Goal: Information Seeking & Learning: Learn about a topic

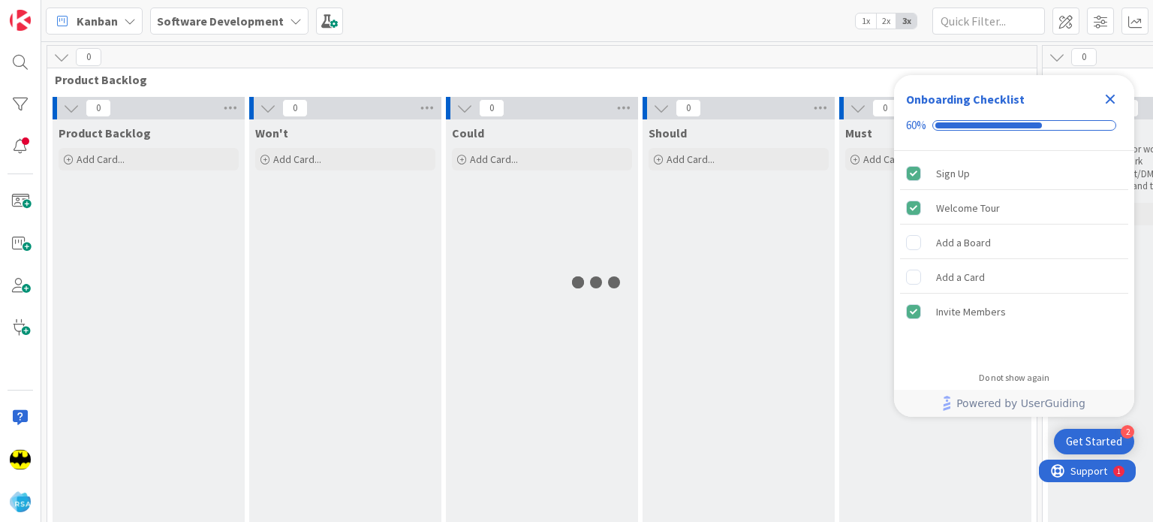
click at [1105, 98] on icon "Close Checklist" at bounding box center [1110, 99] width 18 height 18
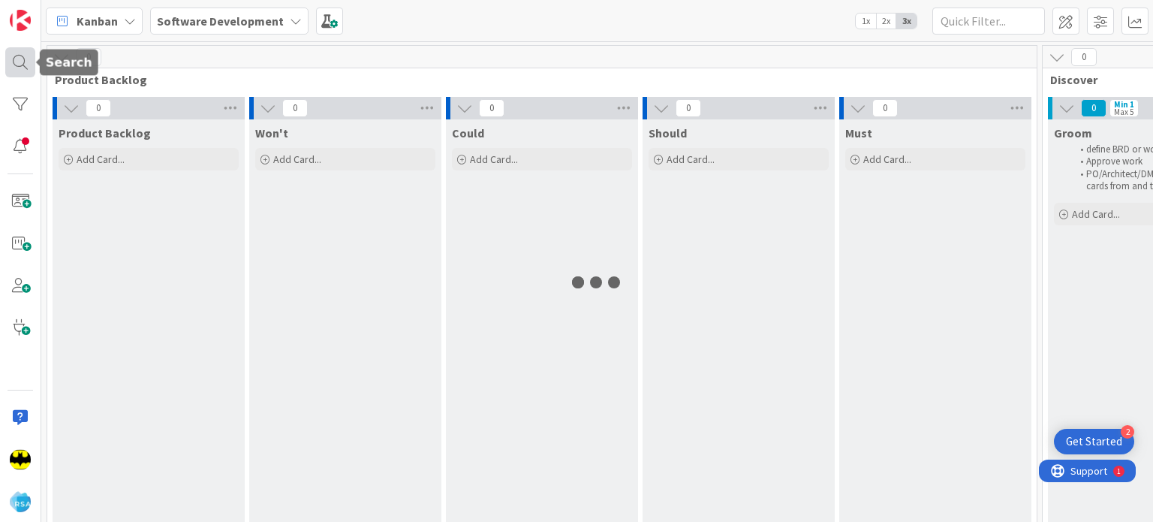
click at [14, 70] on div at bounding box center [20, 62] width 30 height 30
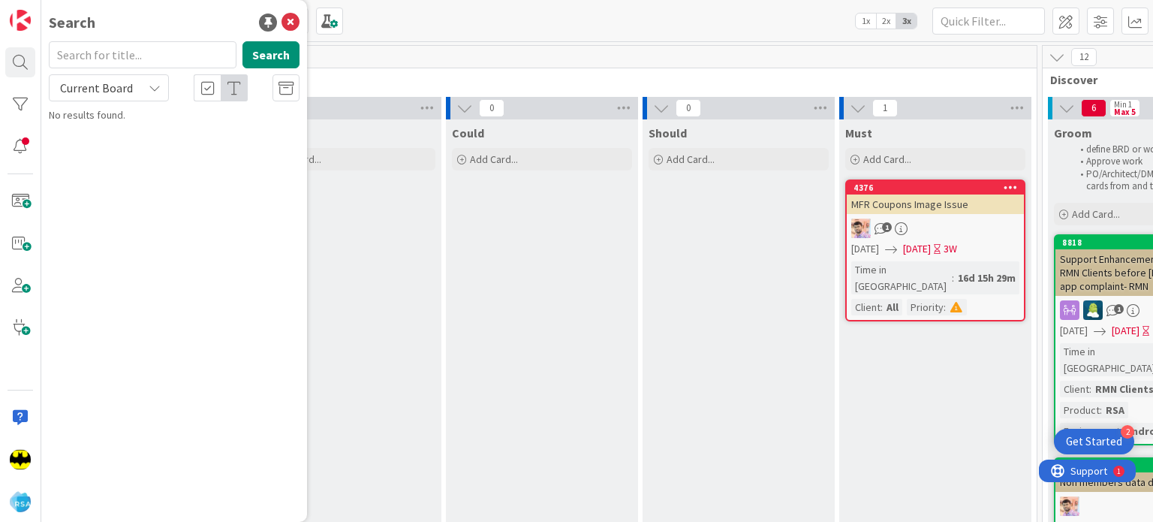
click at [127, 57] on input "text" at bounding box center [143, 54] width 188 height 27
click at [126, 52] on input "locker" at bounding box center [143, 54] width 188 height 27
type input "locker"
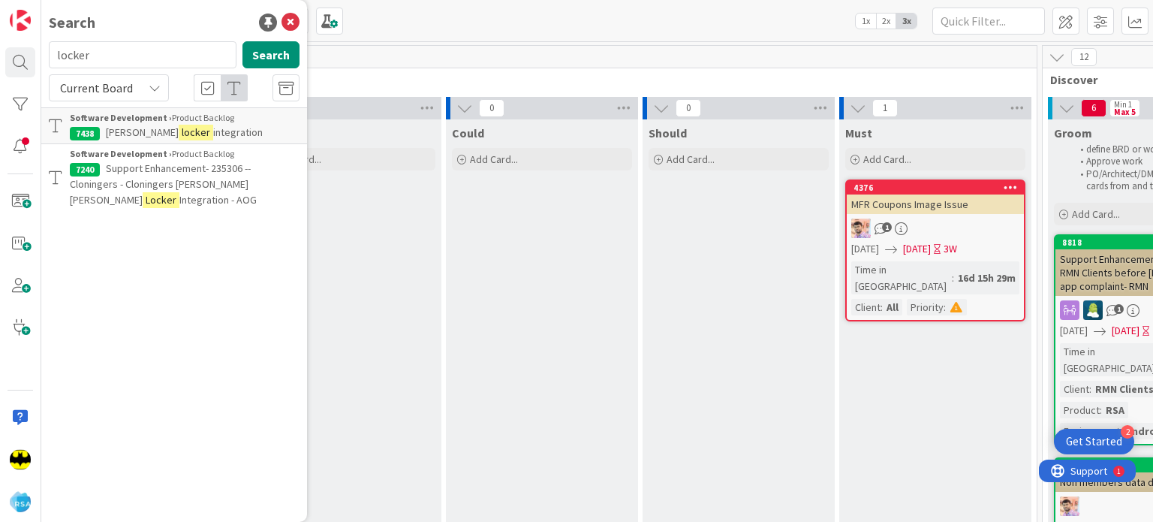
click at [231, 122] on div "Software Development › Product Backlog" at bounding box center [185, 118] width 230 height 14
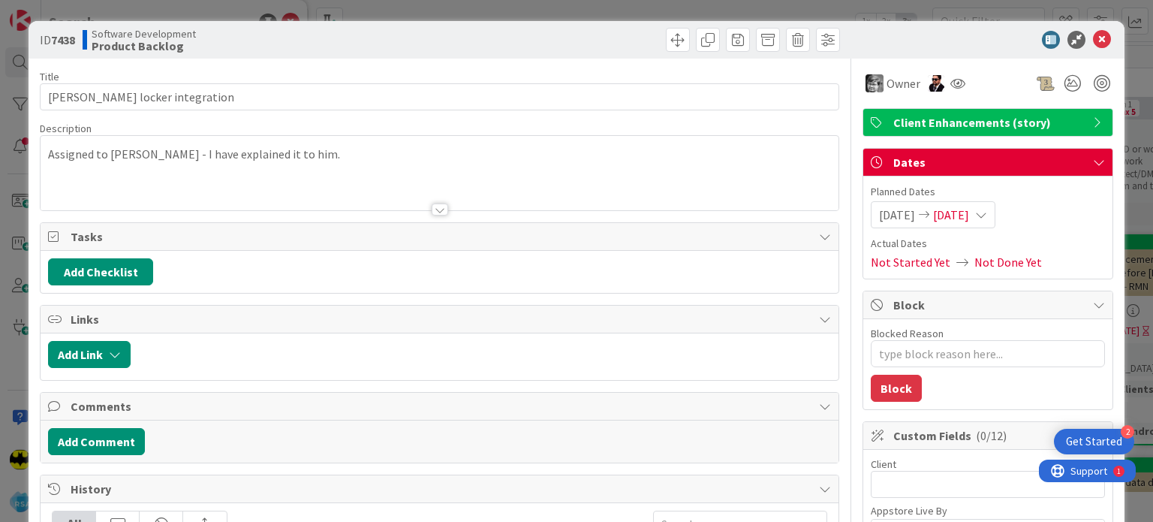
click at [441, 208] on div at bounding box center [440, 209] width 17 height 12
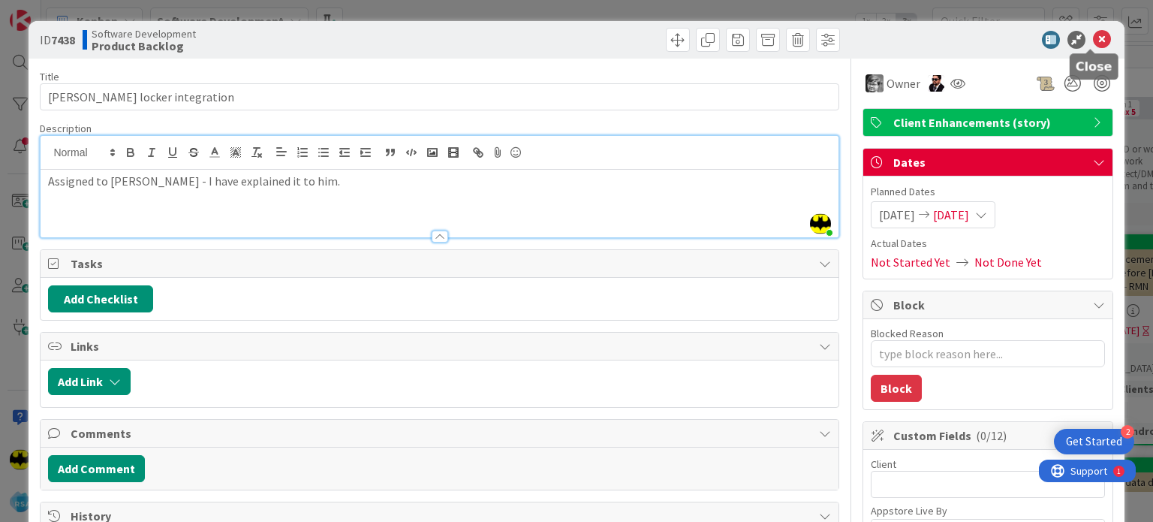
click at [1093, 32] on icon at bounding box center [1102, 40] width 18 height 18
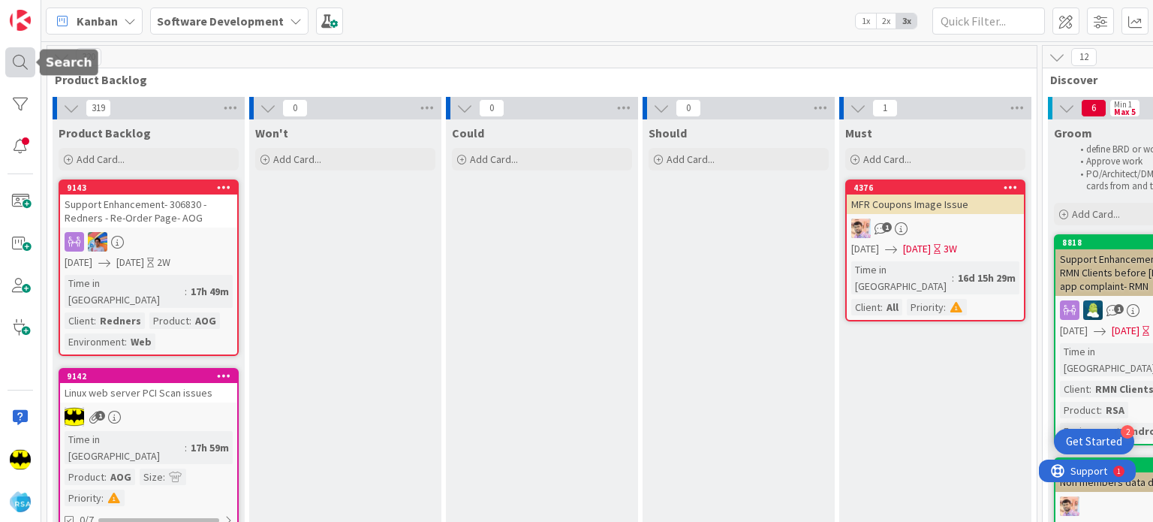
click at [18, 66] on div at bounding box center [20, 62] width 30 height 30
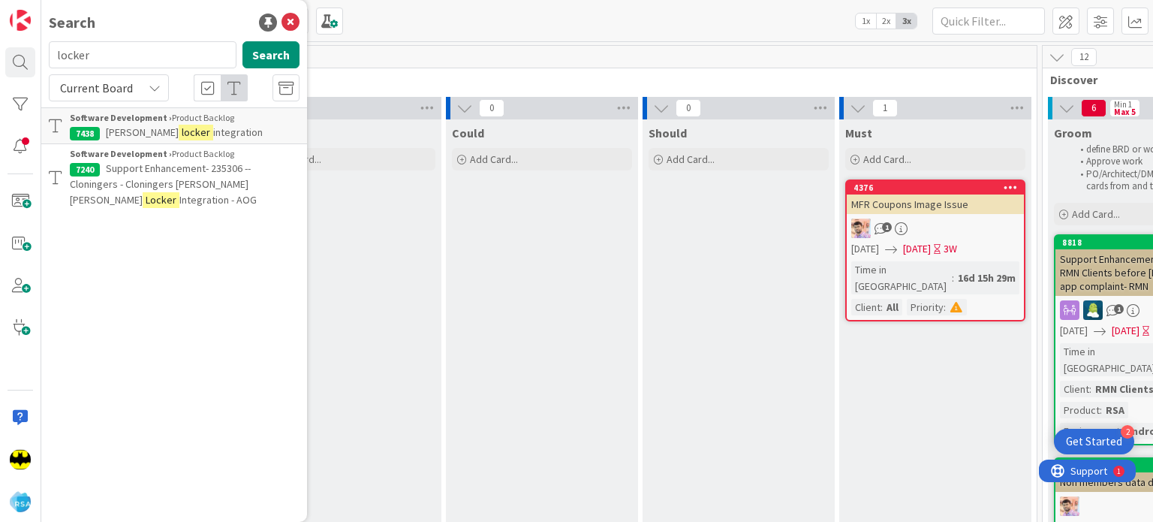
click at [176, 192] on mark "Locker" at bounding box center [161, 200] width 37 height 16
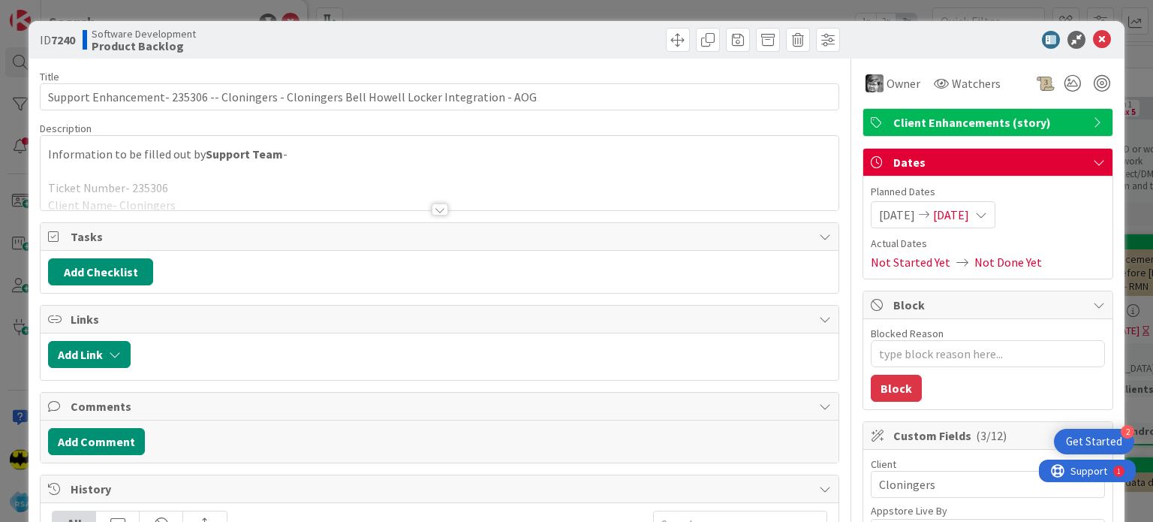
type textarea "x"
click at [435, 206] on div at bounding box center [440, 209] width 17 height 12
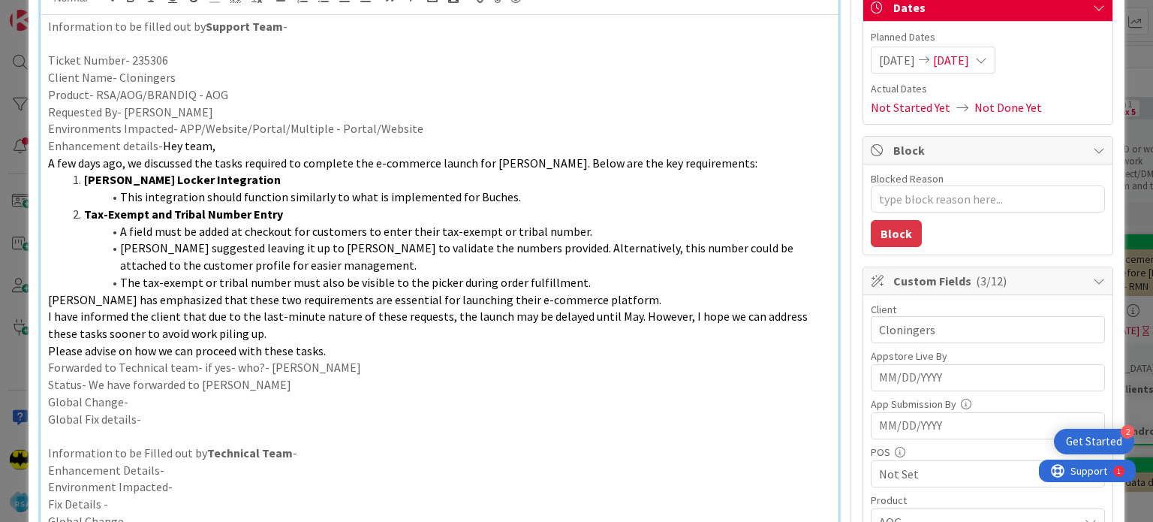
scroll to position [155, 0]
drag, startPoint x: 222, startPoint y: 198, endPoint x: 354, endPoint y: 194, distance: 132.1
click at [354, 194] on span "This integration should function similarly to what is implemented for Buches." at bounding box center [320, 195] width 401 height 15
click at [377, 208] on li "Tax-Exempt and Tribal Number Entry" at bounding box center [448, 213] width 764 height 17
drag, startPoint x: 381, startPoint y: 200, endPoint x: 510, endPoint y: 193, distance: 129.3
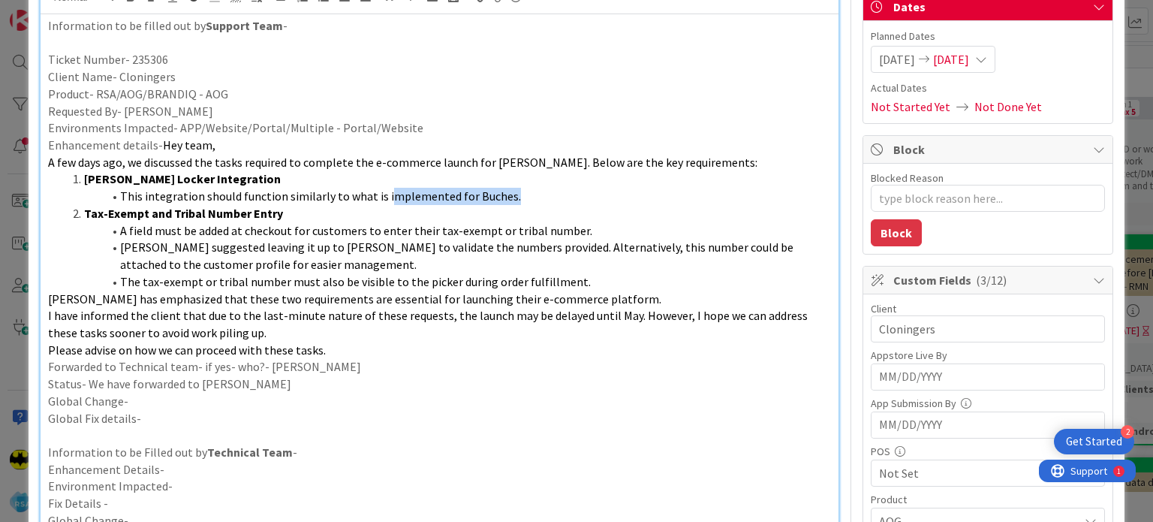
click at [510, 193] on li "This integration should function similarly to what is implemented for Buches." at bounding box center [448, 196] width 764 height 17
drag, startPoint x: 117, startPoint y: 191, endPoint x: 528, endPoint y: 204, distance: 410.7
click at [528, 204] on ol "Bell Howell Locker Integration This integration should function similarly to wh…" at bounding box center [439, 229] width 782 height 119
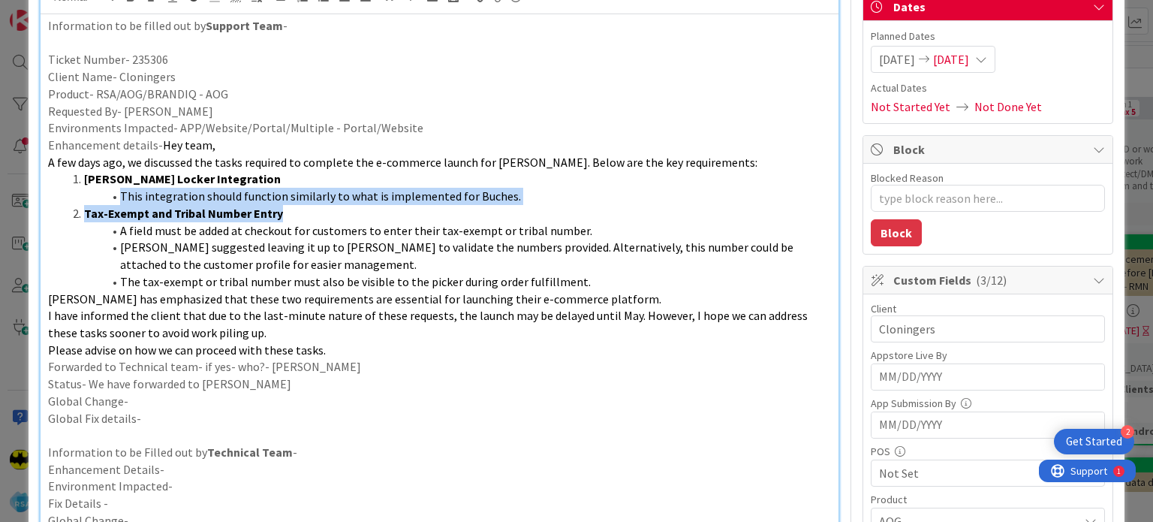
click at [528, 205] on li "Tax-Exempt and Tribal Number Entry" at bounding box center [448, 213] width 764 height 17
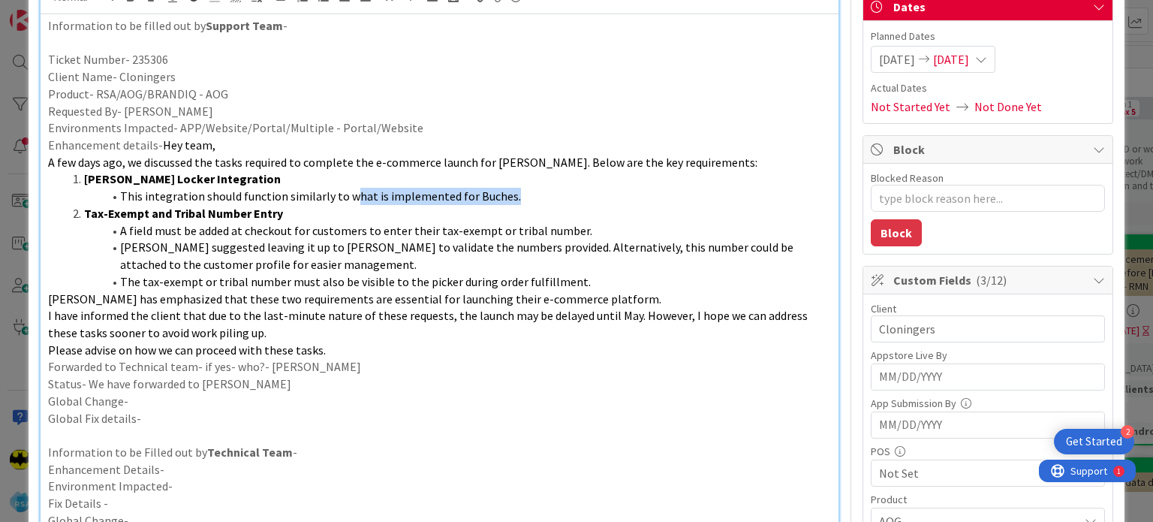
drag, startPoint x: 345, startPoint y: 198, endPoint x: 524, endPoint y: 202, distance: 178.6
click at [524, 202] on li "This integration should function similarly to what is implemented for Buches." at bounding box center [448, 196] width 764 height 17
drag, startPoint x: 456, startPoint y: 197, endPoint x: 522, endPoint y: 197, distance: 66.0
click at [522, 197] on li "This integration should function similarly to what is implemented for Buches." at bounding box center [448, 196] width 764 height 17
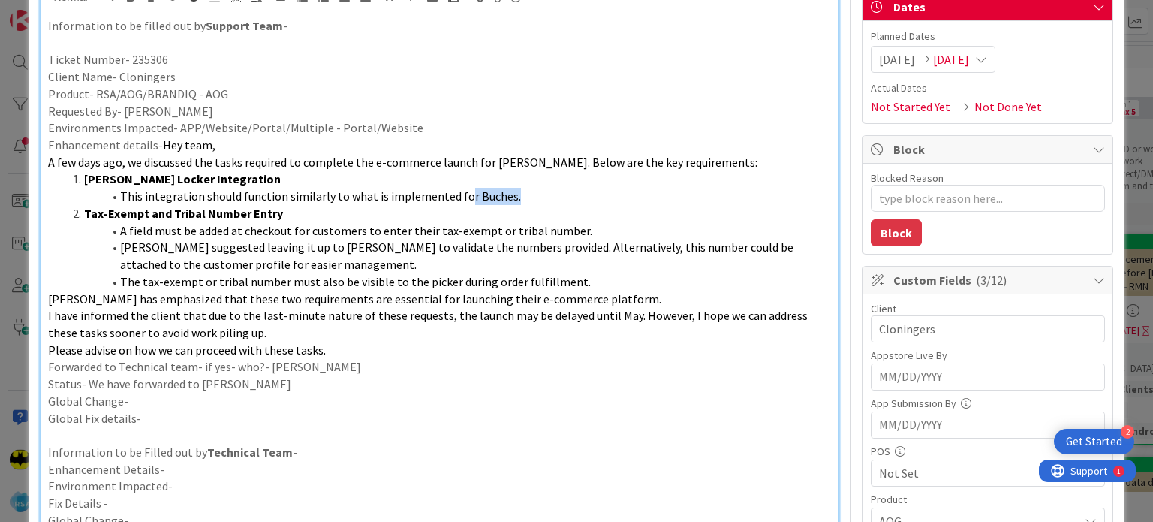
click at [522, 197] on li "This integration should function similarly to what is implemented for Buches." at bounding box center [448, 196] width 764 height 17
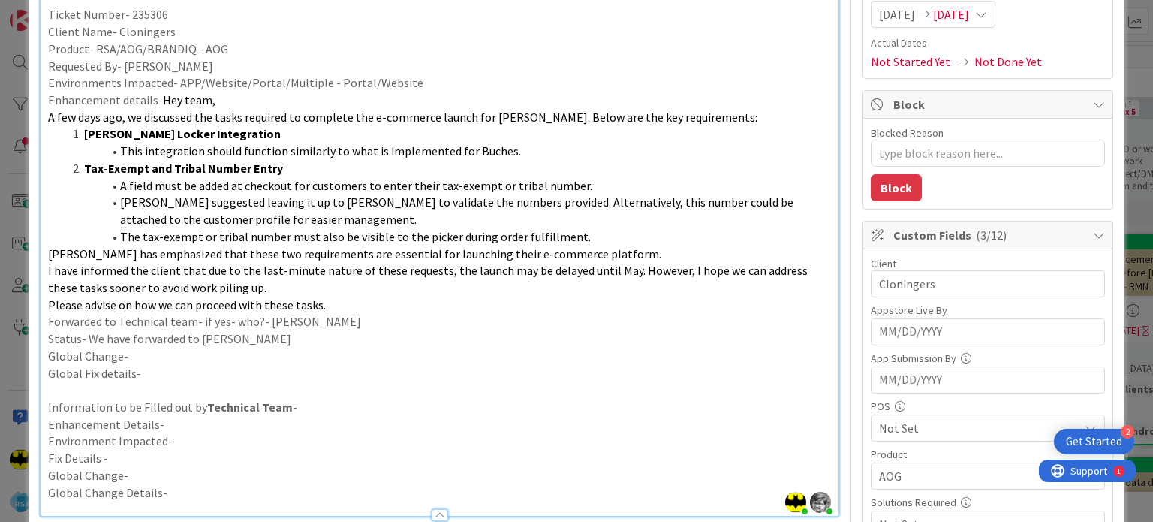
scroll to position [201, 0]
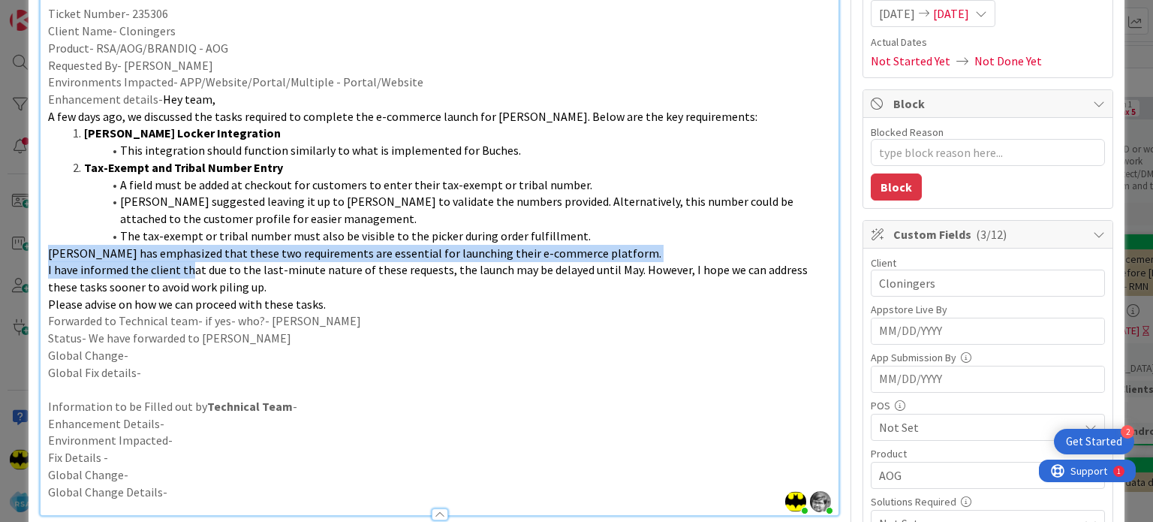
drag, startPoint x: 48, startPoint y: 245, endPoint x: 189, endPoint y: 266, distance: 142.5
click at [189, 266] on div "Information to be filled out by Support Team - Ticket Number- 235306 Client Nam…" at bounding box center [439, 241] width 797 height 546
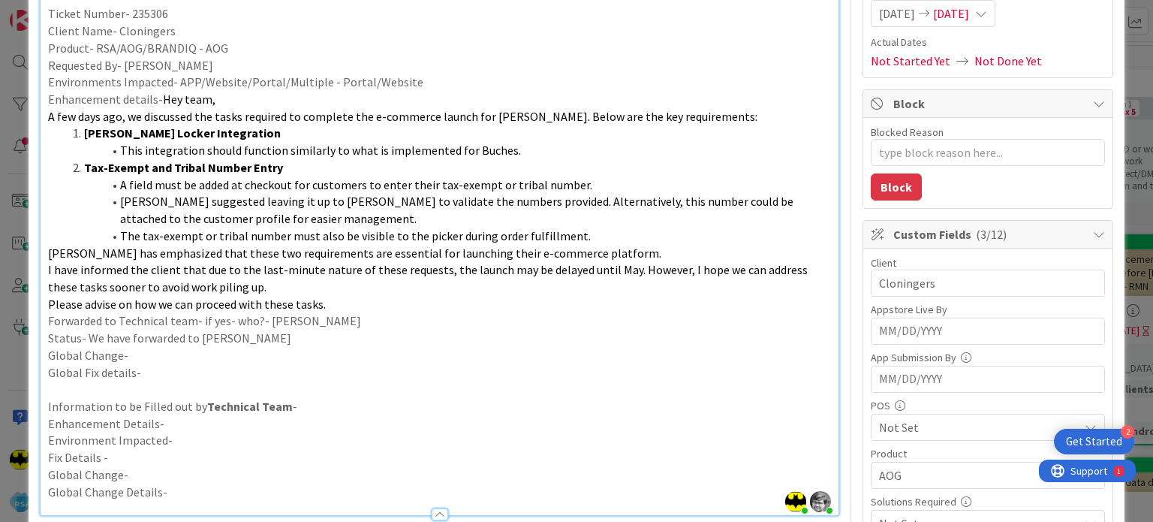
click at [276, 289] on p "I have informed the client that due to the last-minute nature of these requests…" at bounding box center [439, 278] width 782 height 34
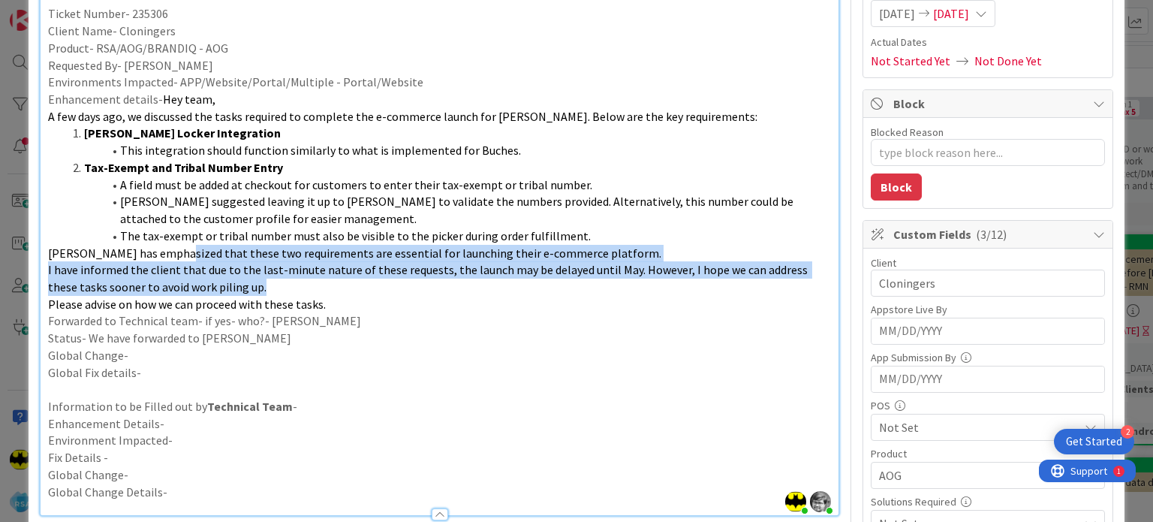
drag, startPoint x: 249, startPoint y: 281, endPoint x: 171, endPoint y: 260, distance: 81.0
click at [171, 260] on div "Information to be filled out by Support Team - Ticket Number- 235306 Client Nam…" at bounding box center [439, 241] width 797 height 546
click at [80, 262] on span "I have informed the client that due to the last-minute nature of these requests…" at bounding box center [429, 278] width 762 height 32
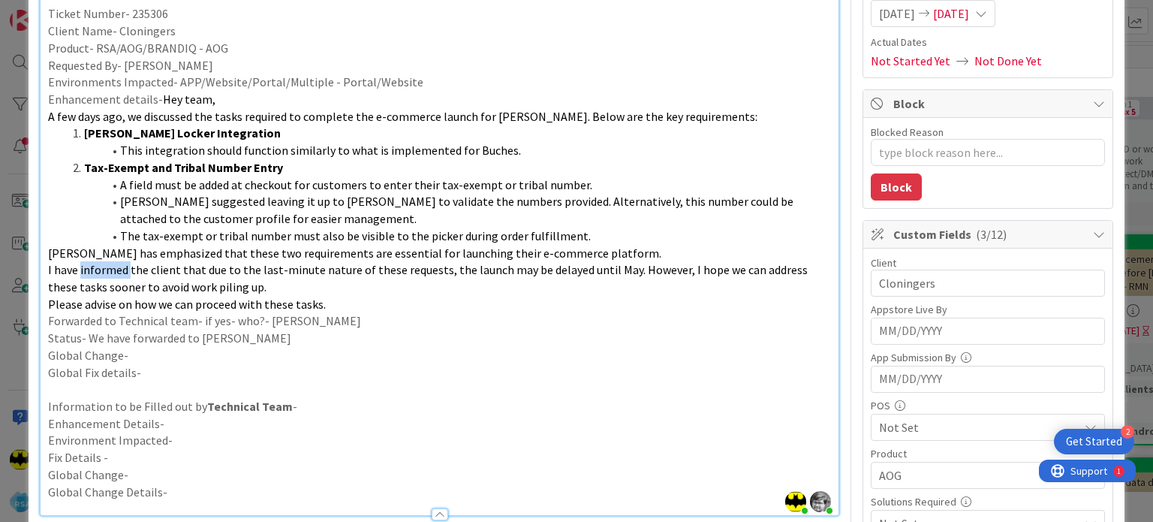
click at [80, 262] on span "I have informed the client that due to the last-minute nature of these requests…" at bounding box center [429, 278] width 762 height 32
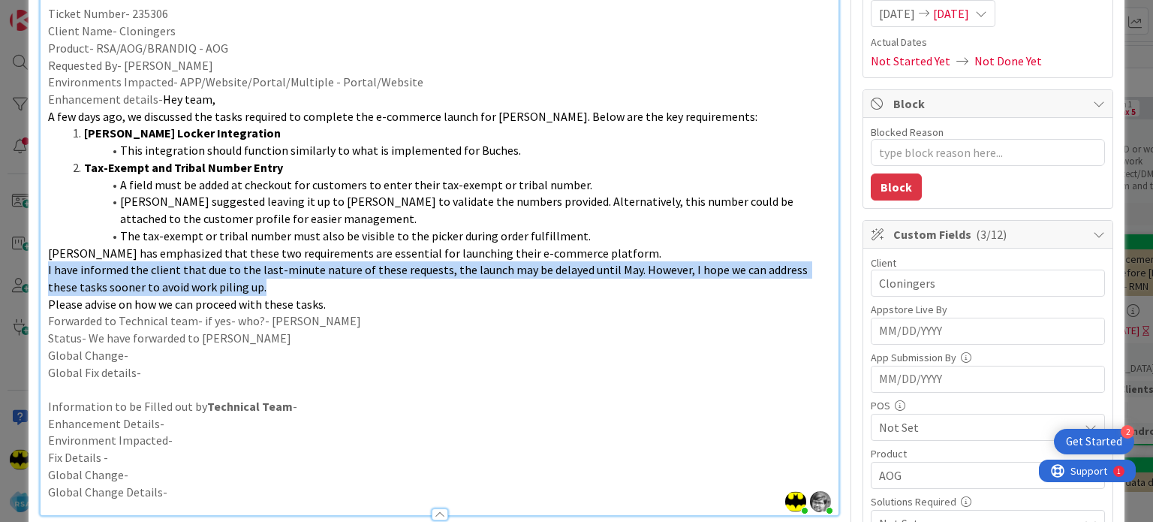
click at [80, 262] on span "I have informed the client that due to the last-minute nature of these requests…" at bounding box center [429, 278] width 762 height 32
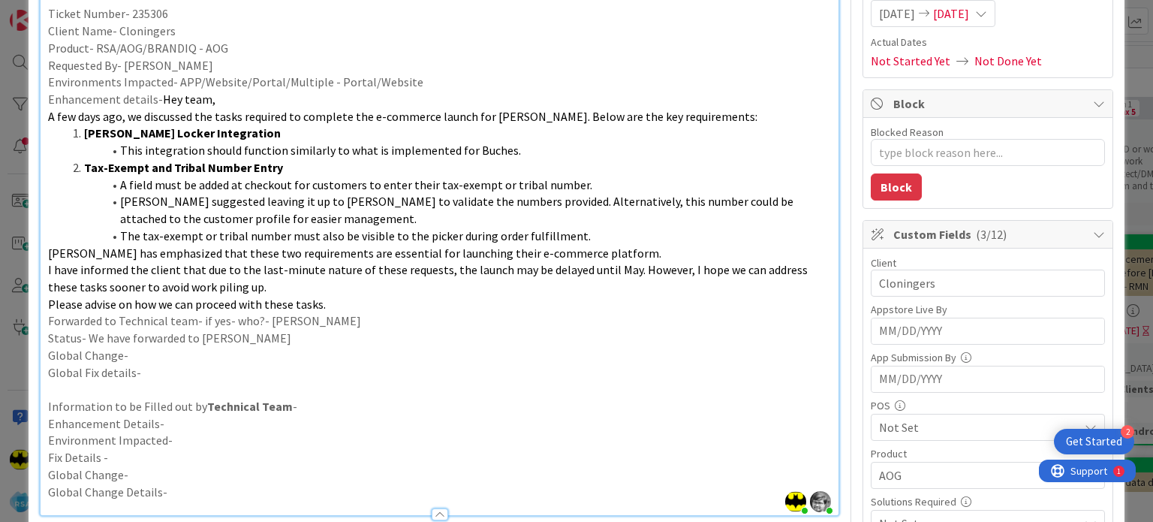
click at [361, 314] on p "Forwarded to Technical team- if yes- who?- Keyur" at bounding box center [439, 320] width 782 height 17
click at [137, 254] on span "Cloninger has emphasized that these two requirements are essential for launchin…" at bounding box center [354, 252] width 613 height 15
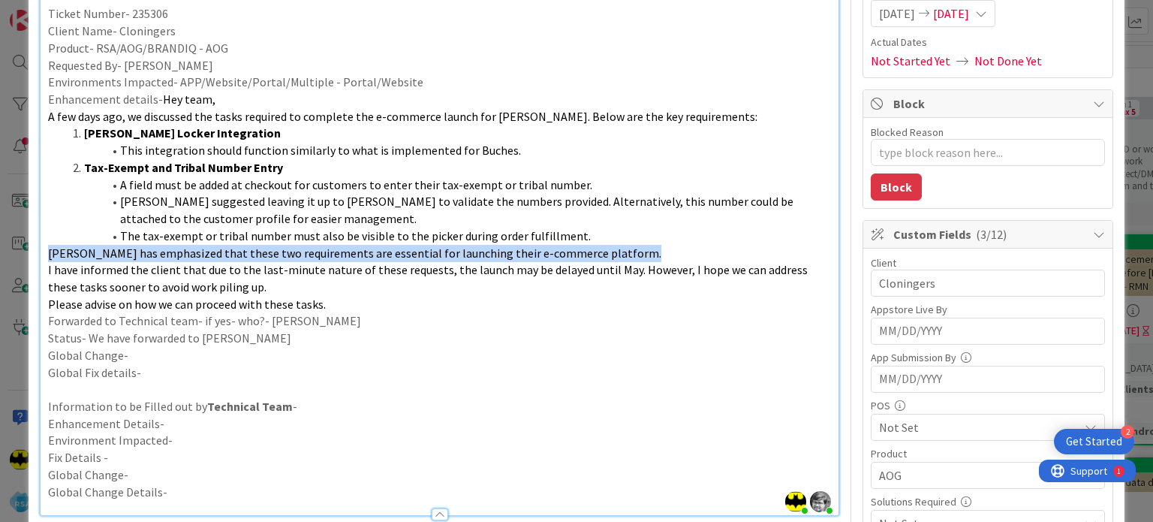
click at [137, 254] on span "Cloninger has emphasized that these two requirements are essential for launchin…" at bounding box center [354, 252] width 613 height 15
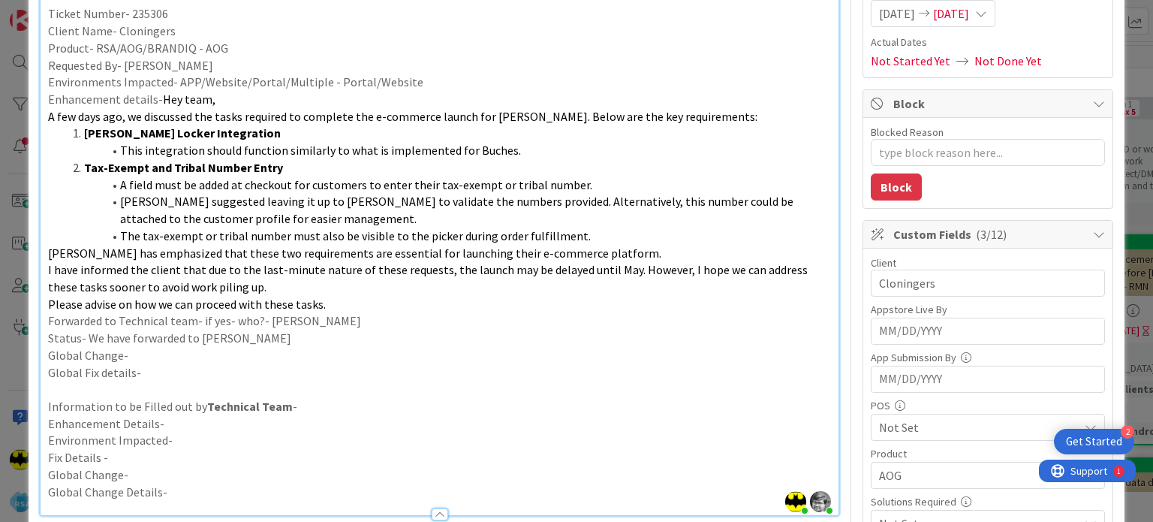
click at [167, 284] on span "I have informed the client that due to the last-minute nature of these requests…" at bounding box center [429, 278] width 762 height 32
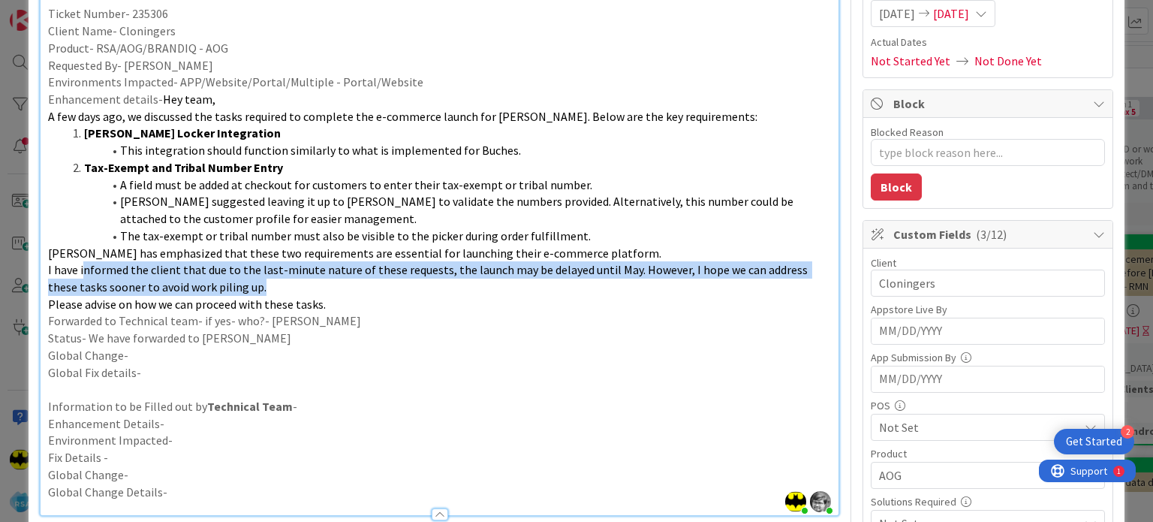
drag, startPoint x: 85, startPoint y: 275, endPoint x: 275, endPoint y: 279, distance: 189.9
click at [275, 279] on p "I have informed the client that due to the last-minute nature of these requests…" at bounding box center [439, 278] width 782 height 34
drag, startPoint x: 45, startPoint y: 264, endPoint x: 275, endPoint y: 281, distance: 230.3
click at [275, 281] on div "Information to be filled out by Support Team - Ticket Number- 235306 Client Nam…" at bounding box center [439, 241] width 797 height 546
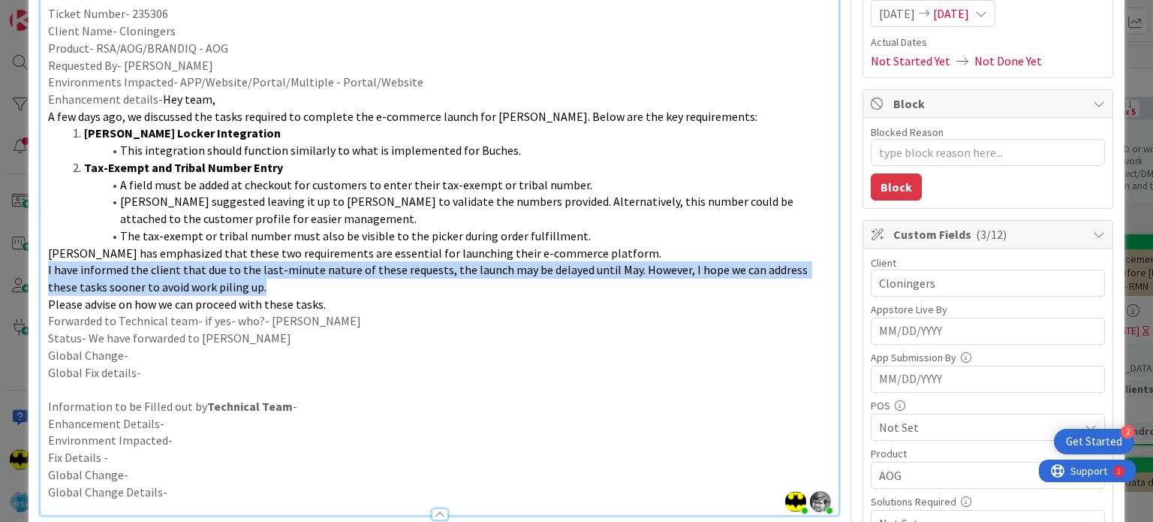
click at [275, 281] on p "I have informed the client that due to the last-minute nature of these requests…" at bounding box center [439, 278] width 782 height 34
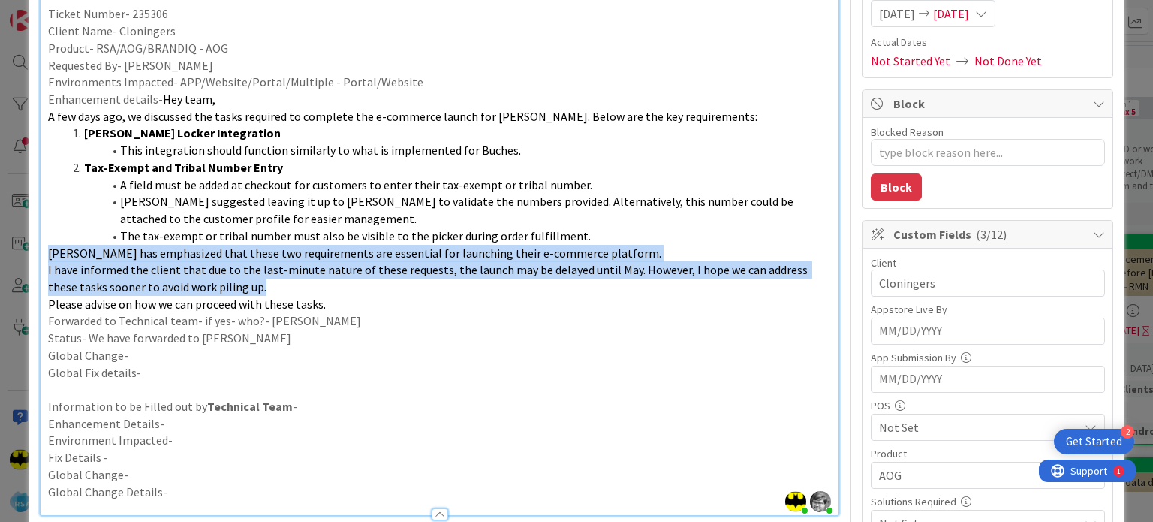
drag, startPoint x: 275, startPoint y: 281, endPoint x: 93, endPoint y: 245, distance: 185.1
click at [93, 245] on div "Information to be filled out by Support Team - Ticket Number- 235306 Client Nam…" at bounding box center [439, 241] width 797 height 546
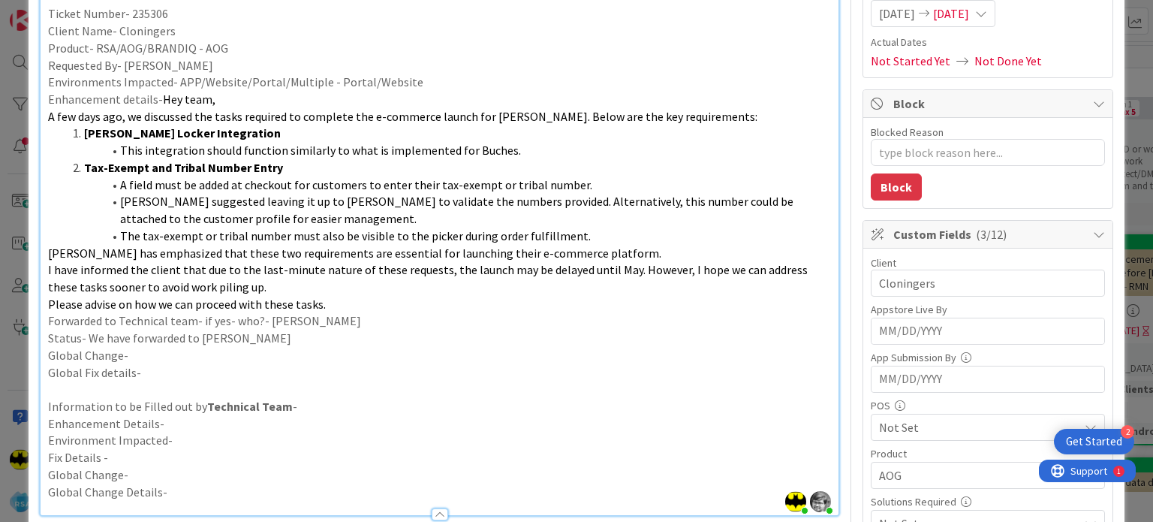
click at [432, 334] on p "Status- We have forwarded to Keyur" at bounding box center [439, 337] width 782 height 17
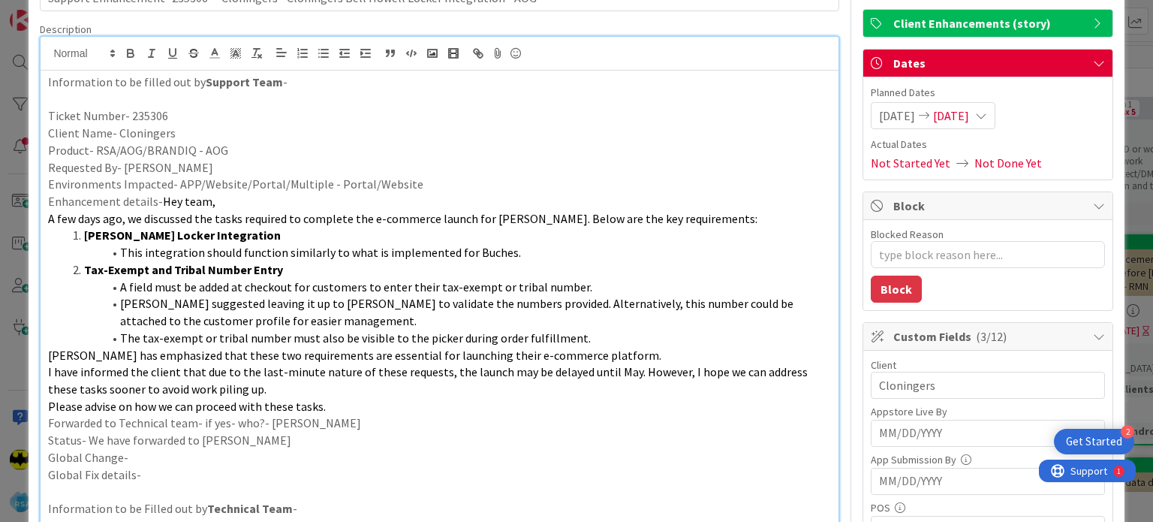
scroll to position [101, 0]
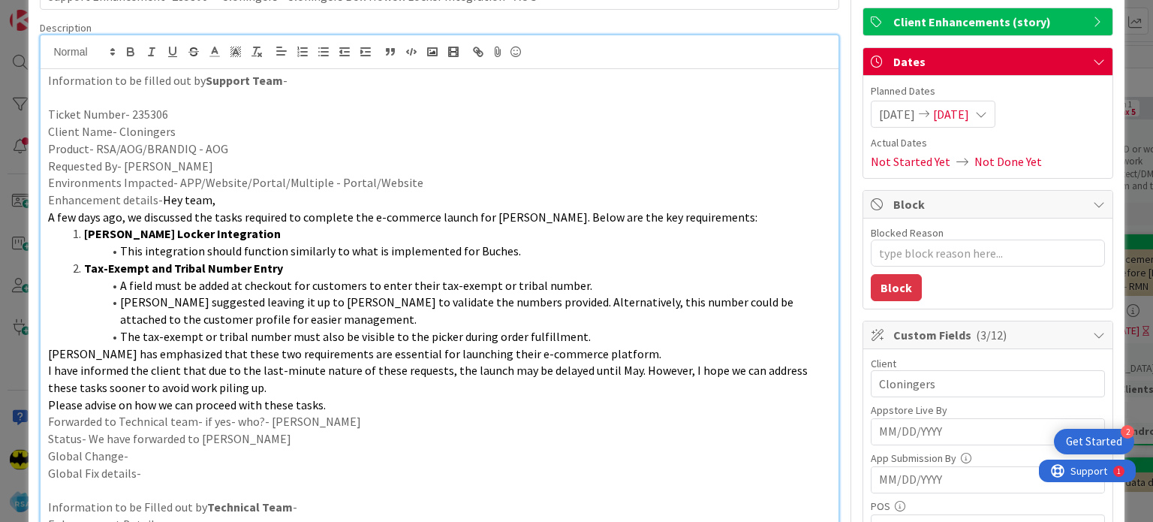
click at [346, 252] on span "This integration should function similarly to what is implemented for Buches." at bounding box center [320, 250] width 401 height 15
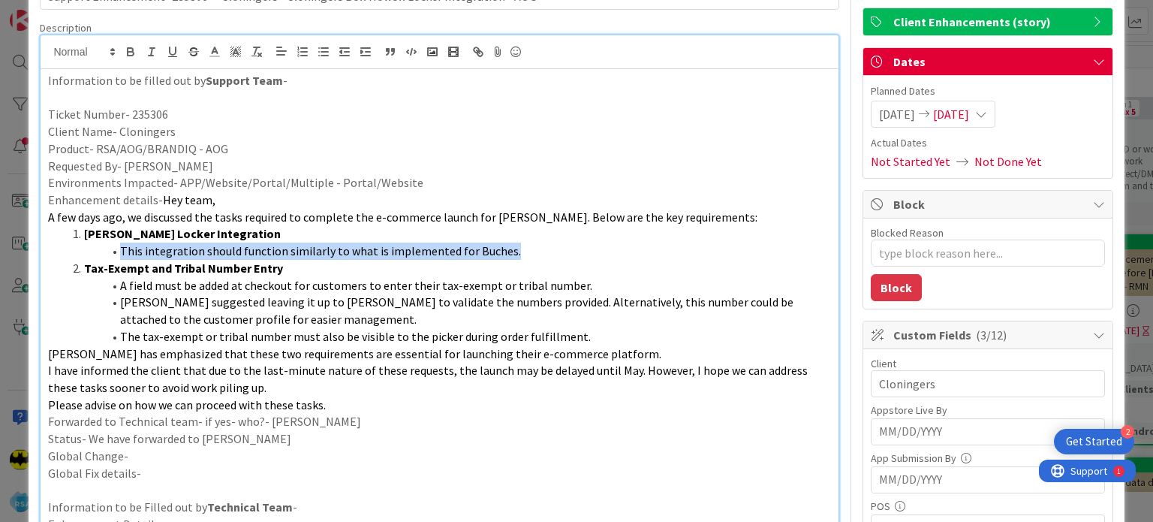
click at [346, 252] on span "This integration should function similarly to what is implemented for Buches." at bounding box center [320, 250] width 401 height 15
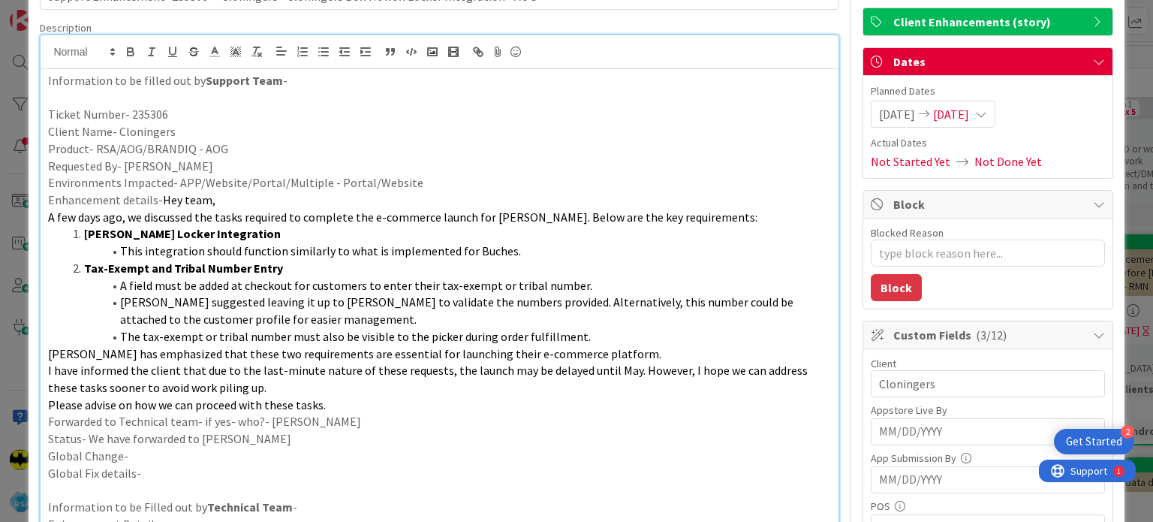
click at [489, 333] on span "The tax-exempt or tribal number must also be visible to the picker during order…" at bounding box center [355, 336] width 471 height 15
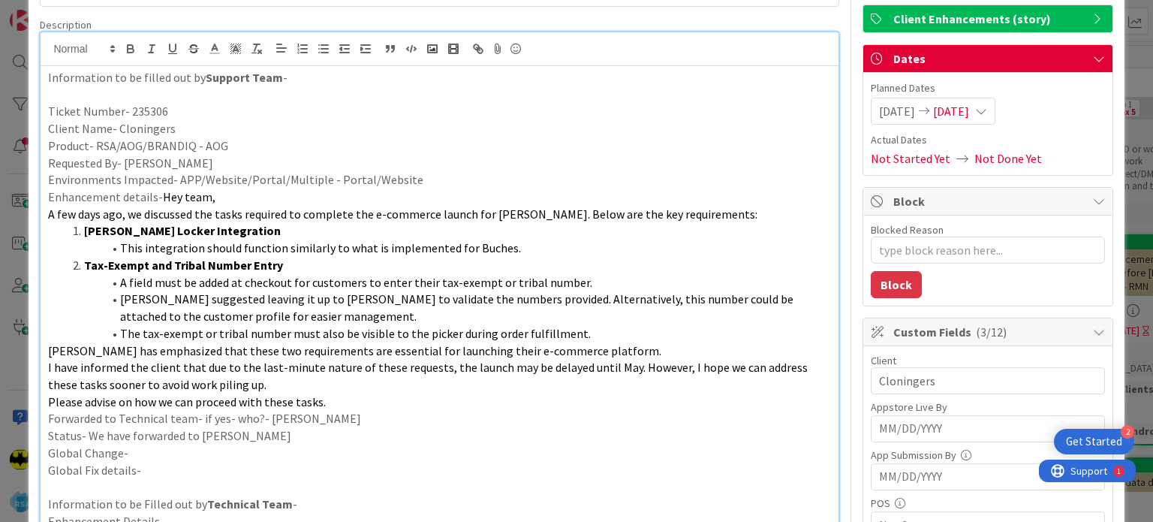
scroll to position [123, 0]
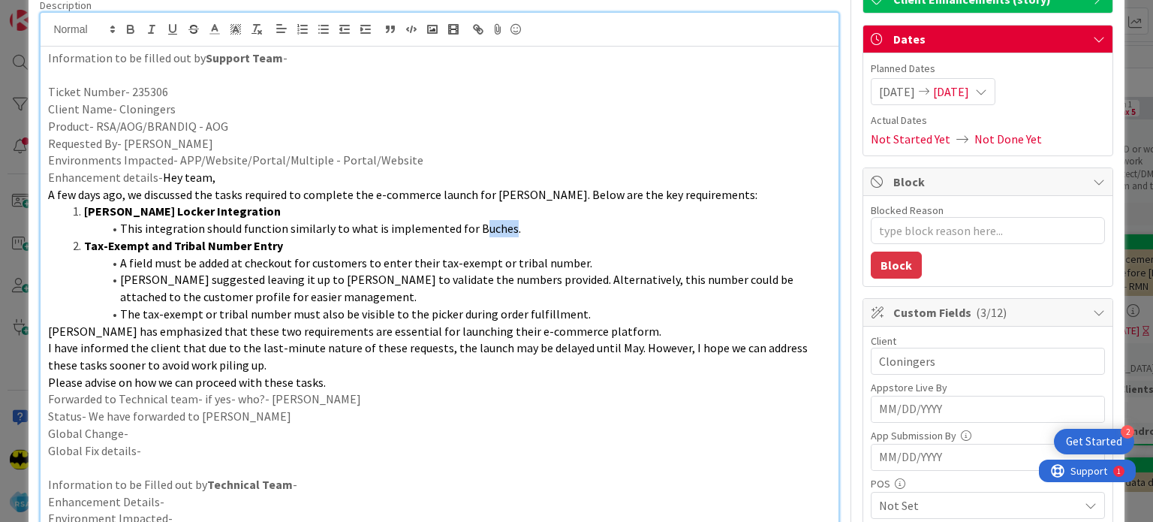
drag, startPoint x: 468, startPoint y: 231, endPoint x: 498, endPoint y: 228, distance: 30.2
click at [498, 228] on span "This integration should function similarly to what is implemented for Buches." at bounding box center [320, 228] width 401 height 15
drag, startPoint x: 507, startPoint y: 228, endPoint x: 464, endPoint y: 226, distance: 43.6
click at [464, 226] on li "This integration should function similarly to what is implemented for Buches." at bounding box center [448, 228] width 764 height 17
click at [720, 272] on span "Rob suggested leaving it up to Cloninger to validate the numbers provided. Alte…" at bounding box center [457, 288] width 675 height 32
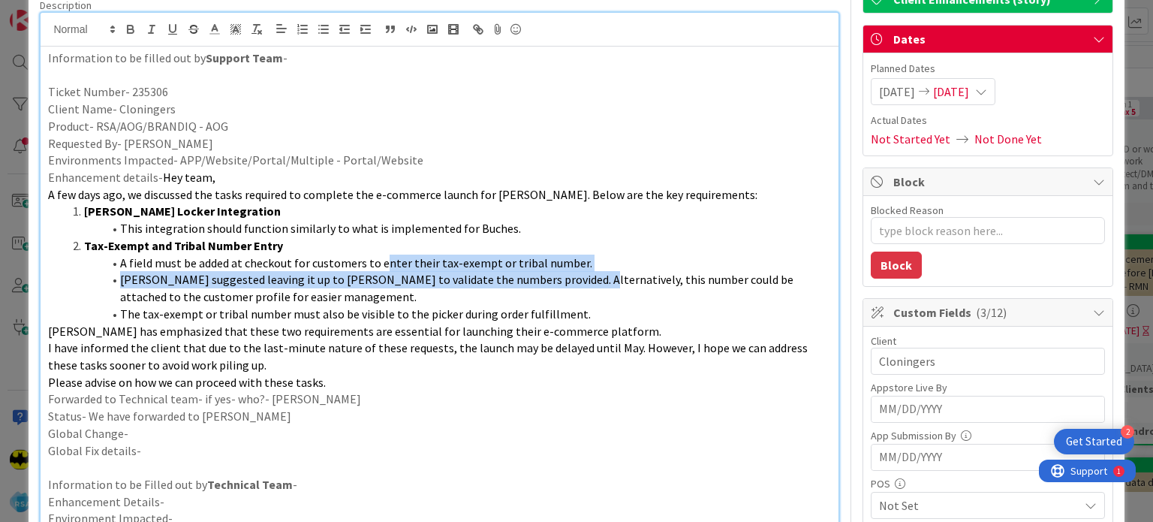
drag, startPoint x: 383, startPoint y: 266, endPoint x: 564, endPoint y: 272, distance: 181.7
click at [564, 272] on ol "Bell Howell Locker Integration This integration should function similarly to wh…" at bounding box center [439, 262] width 782 height 119
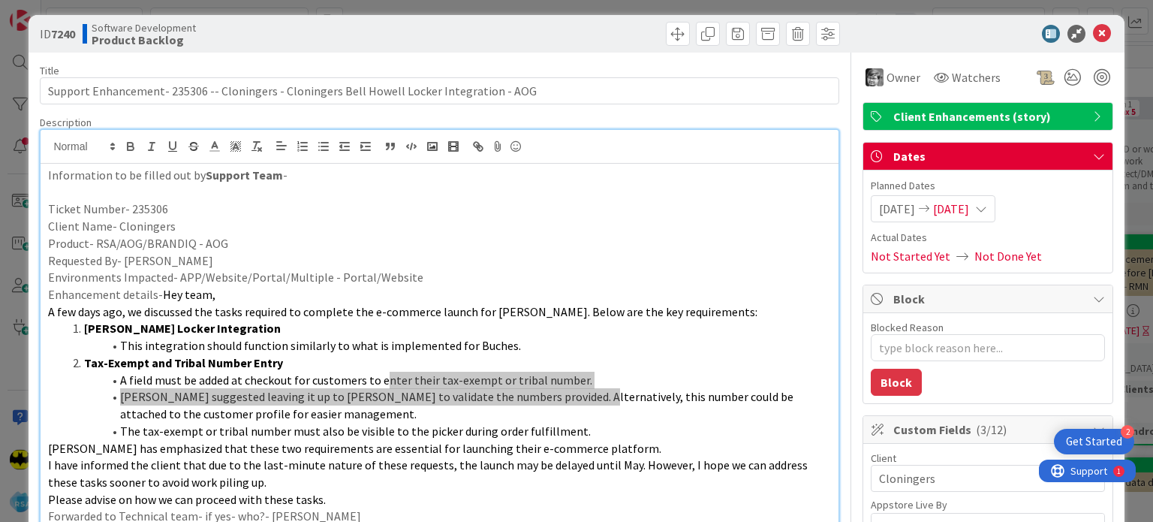
scroll to position [0, 0]
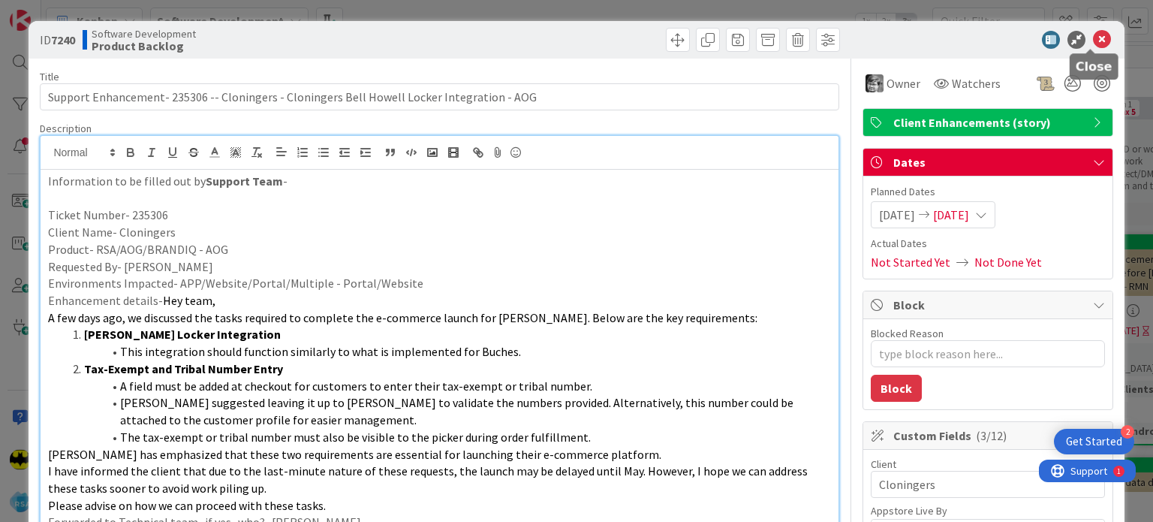
click at [1093, 42] on icon at bounding box center [1102, 40] width 18 height 18
